Goal: Check status: Check status

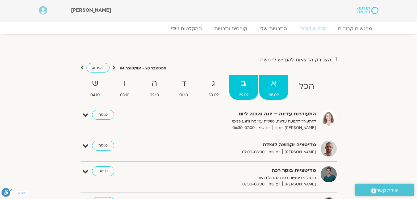
click at [278, 89] on strong "א" at bounding box center [273, 84] width 29 height 14
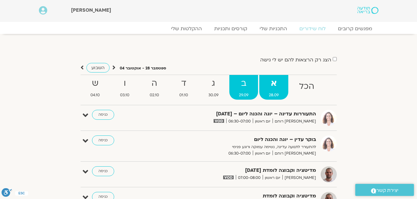
click at [241, 93] on span "29.09" at bounding box center [243, 95] width 29 height 6
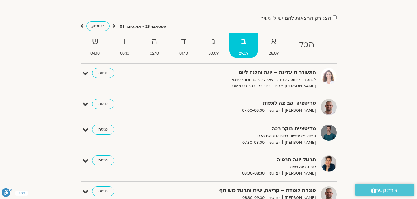
scroll to position [31, 0]
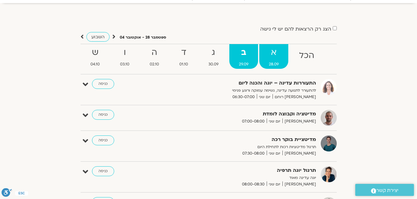
click at [271, 60] on link "א 28.09" at bounding box center [273, 56] width 29 height 25
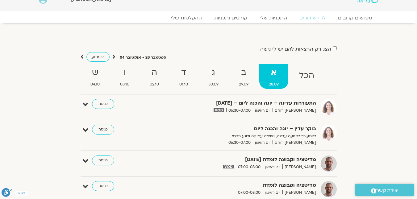
scroll to position [0, 0]
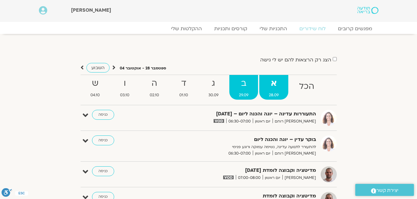
click at [250, 98] on span "29.09" at bounding box center [243, 95] width 29 height 6
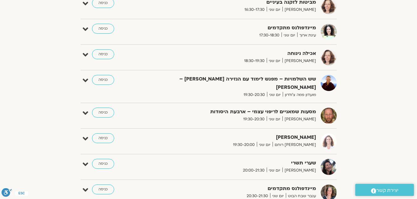
scroll to position [309, 0]
